Goal: Contribute content: Contribute content

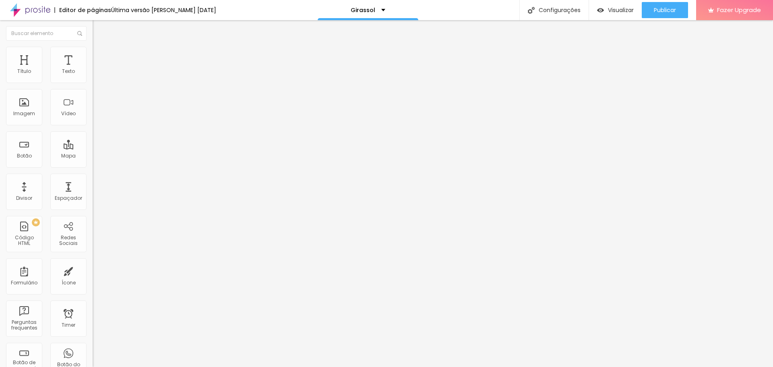
click at [136, 69] on span at bounding box center [138, 65] width 5 height 7
click at [93, 69] on span "Adicionar imagem" at bounding box center [119, 65] width 52 height 7
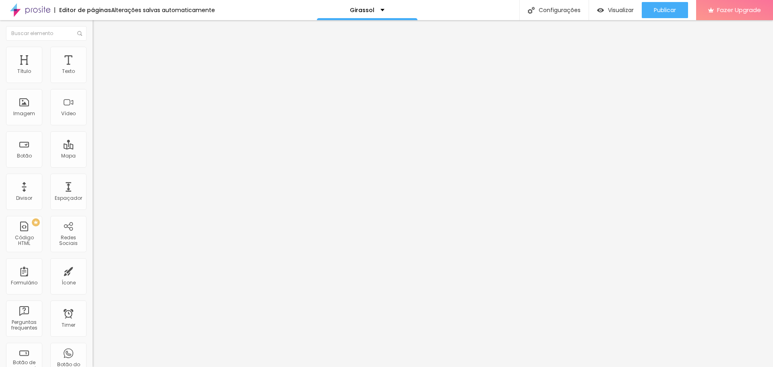
click at [136, 69] on span at bounding box center [138, 65] width 5 height 7
click at [93, 68] on div "Adicionar imagem" at bounding box center [139, 66] width 93 height 6
click at [93, 69] on span "Adicionar imagem" at bounding box center [119, 65] width 52 height 7
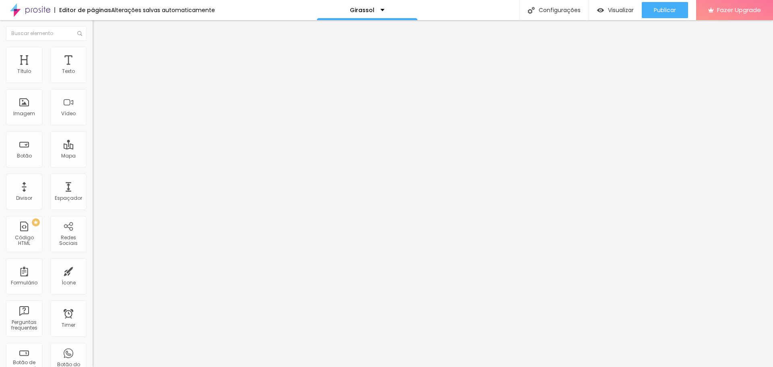
type input "42"
type input "41"
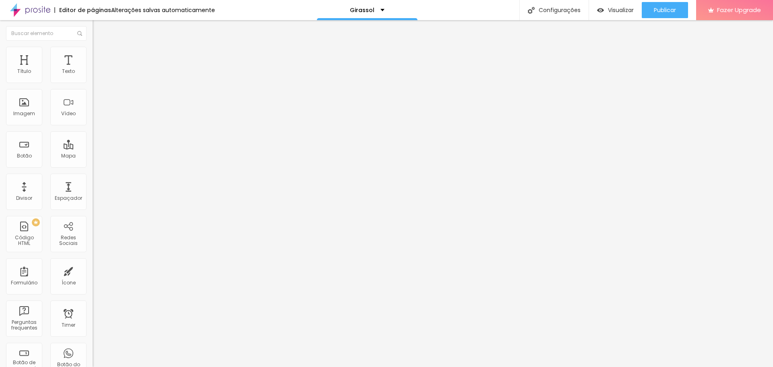
type input "40"
type input "39"
type input "35"
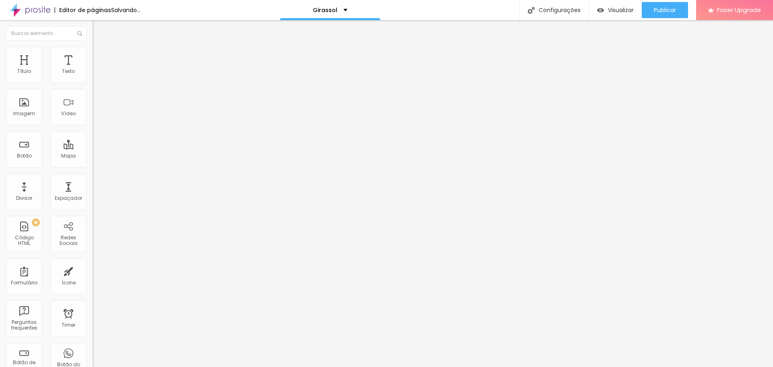
type input "35"
type input "34"
type input "33"
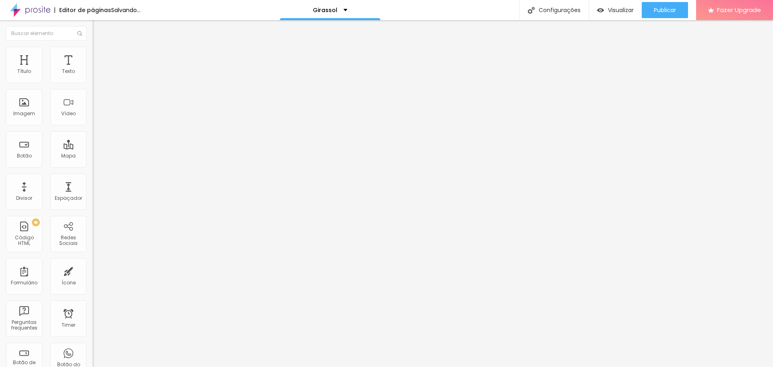
type input "32"
type input "31"
type input "30"
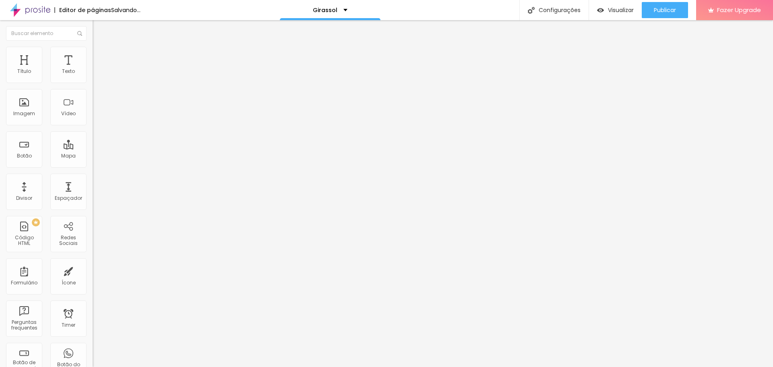
type input "30"
type input "33"
type input "35"
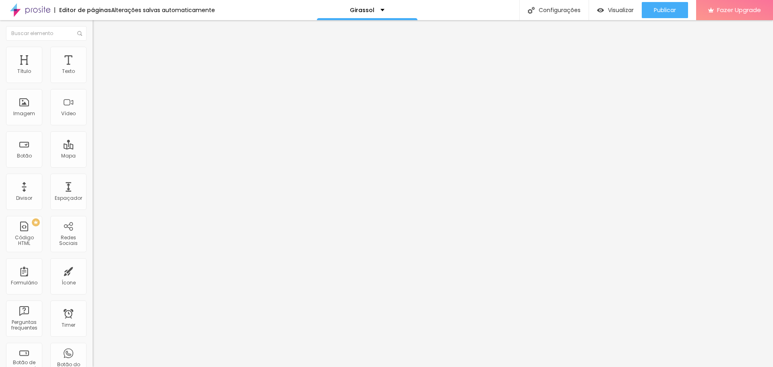
drag, startPoint x: 35, startPoint y: 168, endPoint x: 31, endPoint y: 168, distance: 4.0
type input "35"
click at [93, 190] on input "range" at bounding box center [119, 193] width 52 height 6
type input "34"
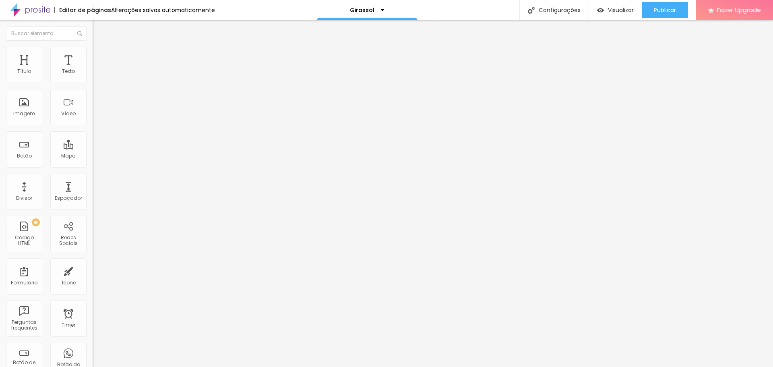
type input "35"
type input "36"
type input "37"
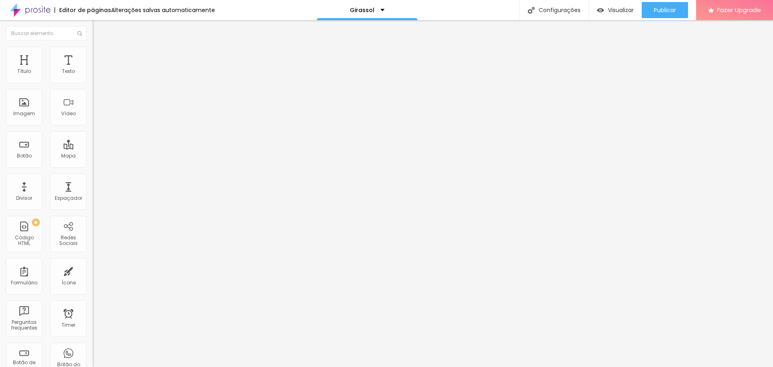
type input "37"
type input "38"
type input "40"
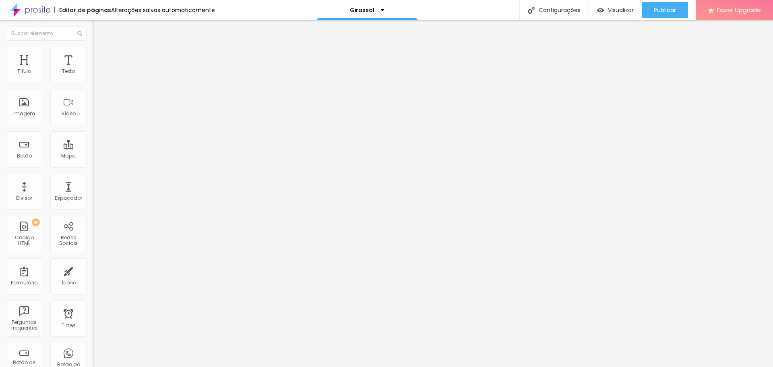
type input "41"
drag, startPoint x: 30, startPoint y: 168, endPoint x: 89, endPoint y: 171, distance: 59.2
type input "41"
click at [93, 190] on input "range" at bounding box center [119, 193] width 52 height 6
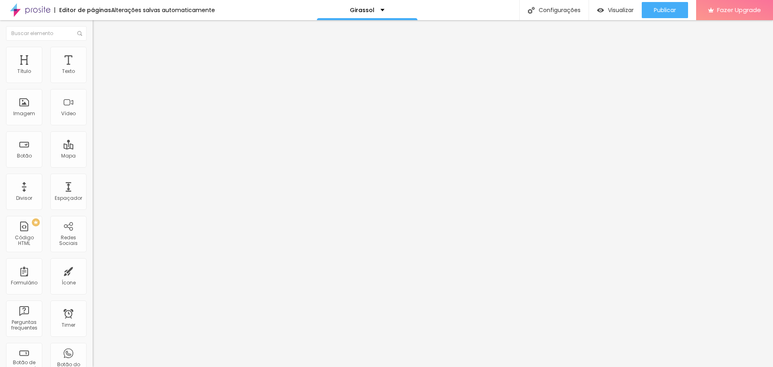
click at [93, 75] on div "Formulário Data comemorativa" at bounding box center [139, 75] width 93 height 24
click at [93, 81] on img at bounding box center [95, 83] width 5 height 5
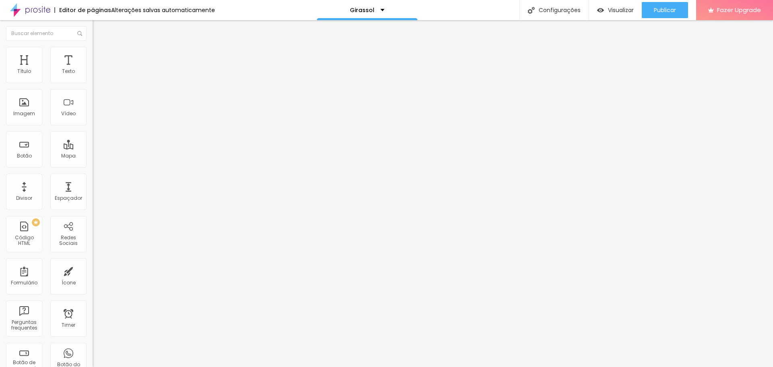
scroll to position [80, 0]
type input "GIRASSOL"
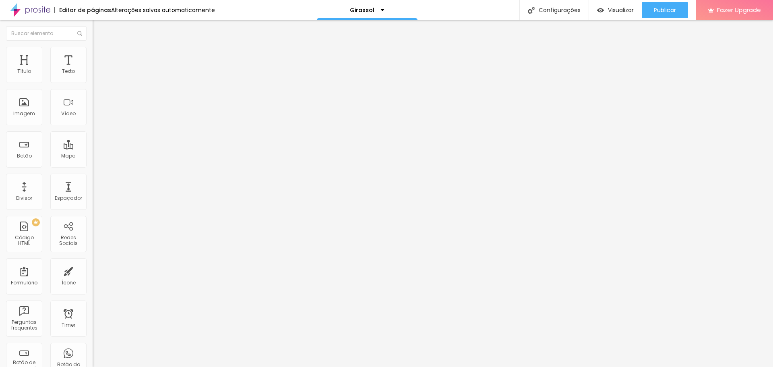
click at [673, 10] on span "Publicar" at bounding box center [665, 10] width 22 height 6
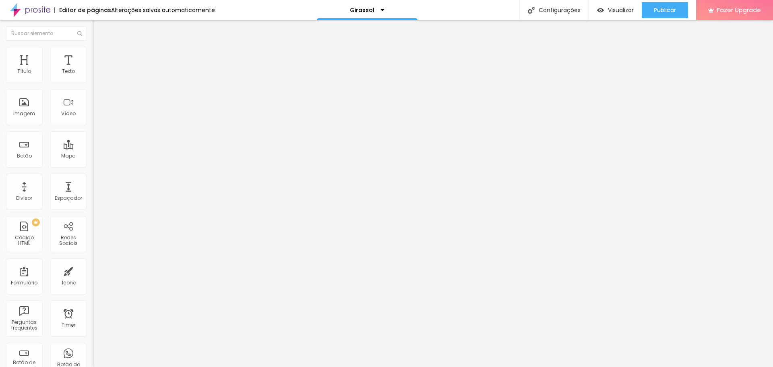
click at [93, 81] on span at bounding box center [95, 84] width 5 height 7
paste input "[URL][DOMAIN_NAME]"
type input "[URL][DOMAIN_NAME]"
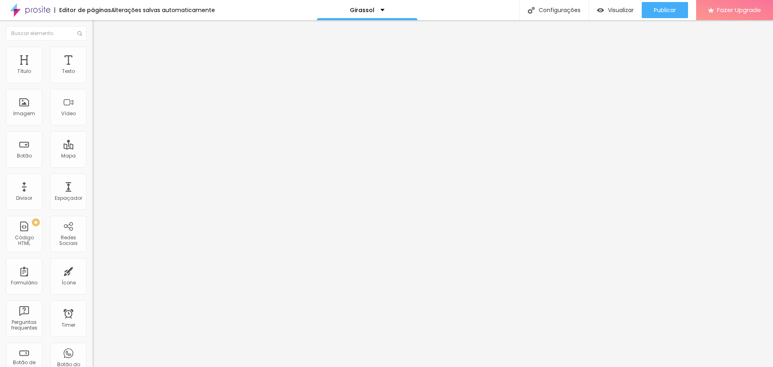
click at [673, 5] on div "Publicar" at bounding box center [665, 10] width 22 height 16
click at [93, 81] on img at bounding box center [95, 83] width 5 height 5
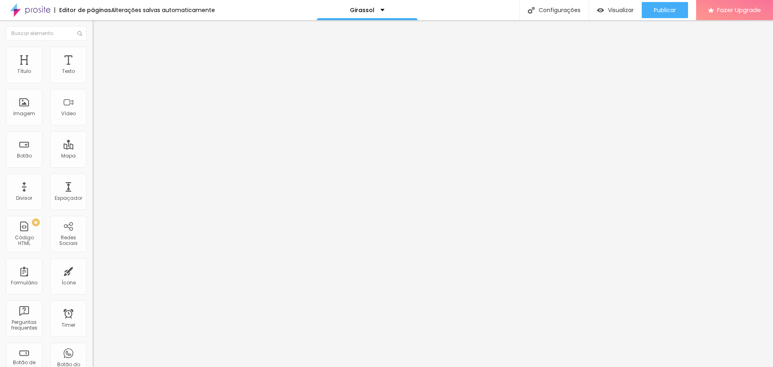
click at [99, 28] on img "button" at bounding box center [102, 29] width 6 height 6
click at [674, 6] on div "Publicar" at bounding box center [665, 10] width 22 height 16
